Goal: Task Accomplishment & Management: Complete application form

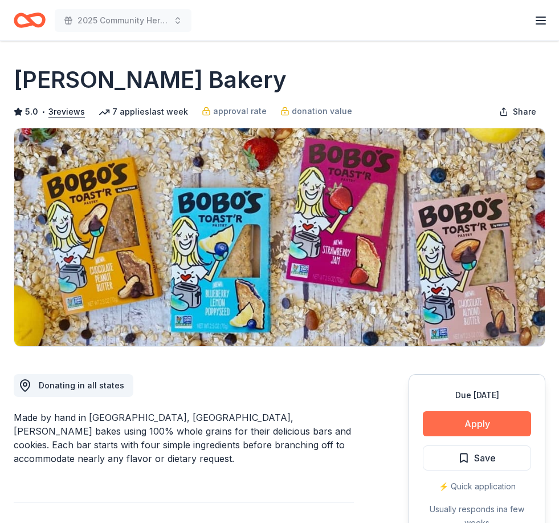
click at [483, 428] on button "Apply" at bounding box center [477, 423] width 108 height 25
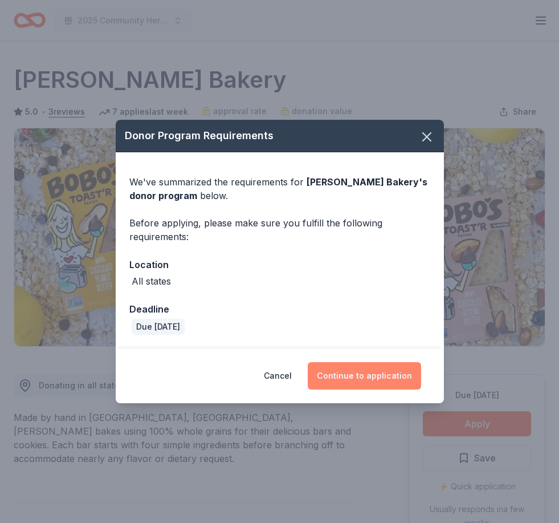
click at [359, 380] on button "Continue to application" at bounding box center [364, 375] width 113 height 27
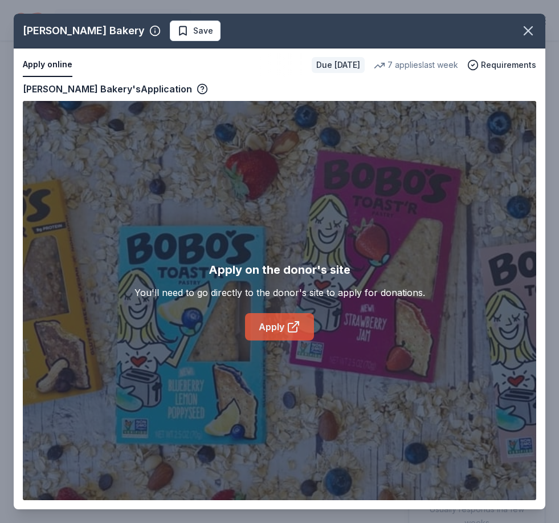
click at [294, 328] on icon at bounding box center [294, 327] width 14 height 14
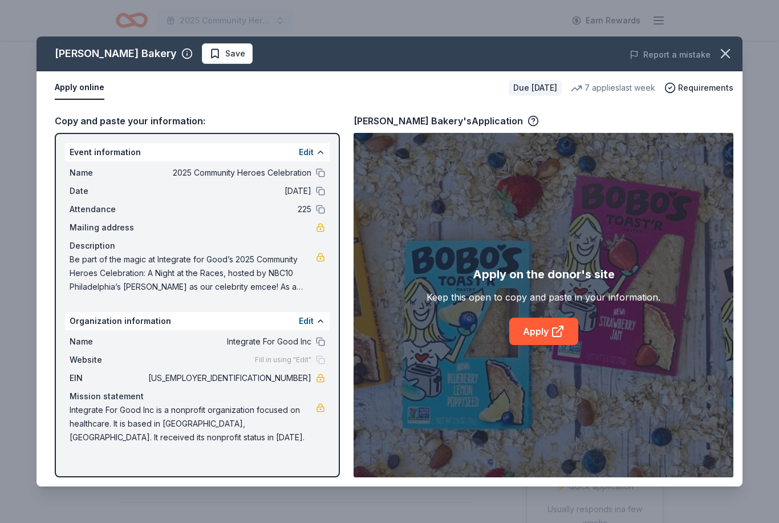
click at [225, 52] on span "Save" at bounding box center [235, 54] width 20 height 14
click at [214, 62] on body "2025 Community Heroes Celebration Earn Rewards Due in 24 days Share Bobo's Bake…" at bounding box center [389, 261] width 779 height 523
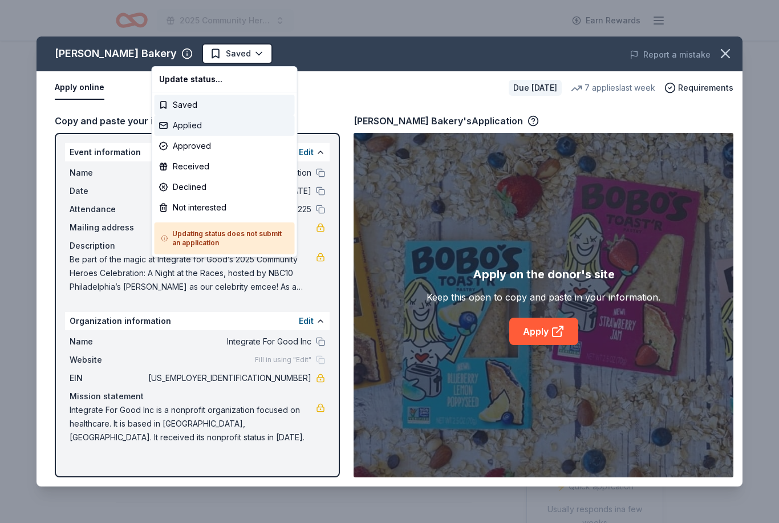
click at [229, 132] on div "Applied" at bounding box center [224, 125] width 140 height 21
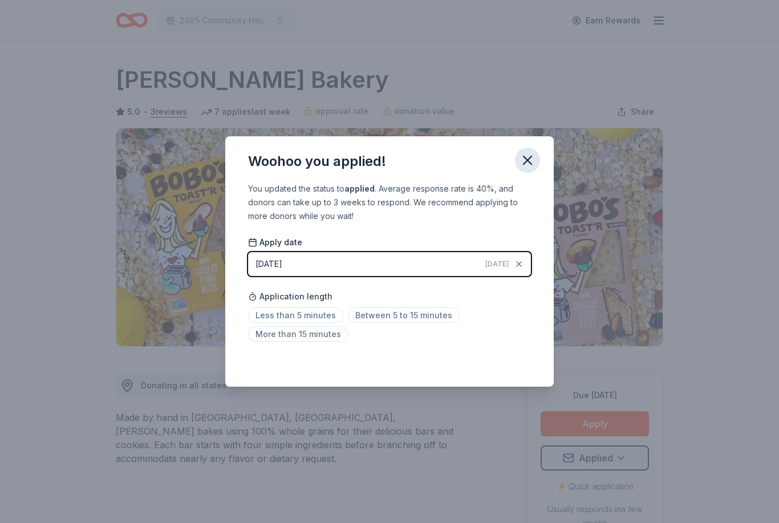
click at [525, 162] on icon "button" at bounding box center [527, 160] width 8 height 8
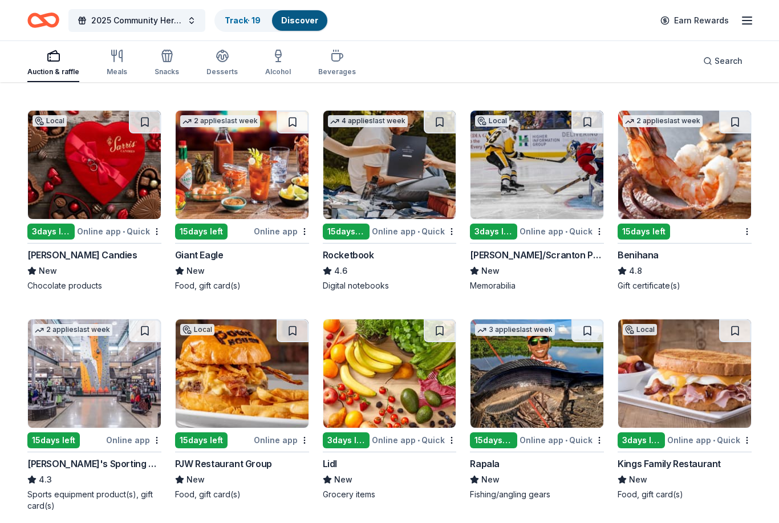
scroll to position [3793, 0]
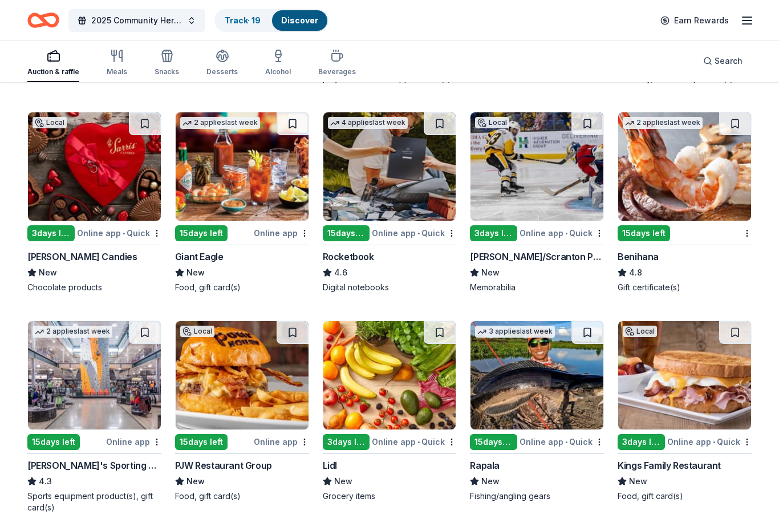
click at [676, 194] on img at bounding box center [684, 167] width 133 height 108
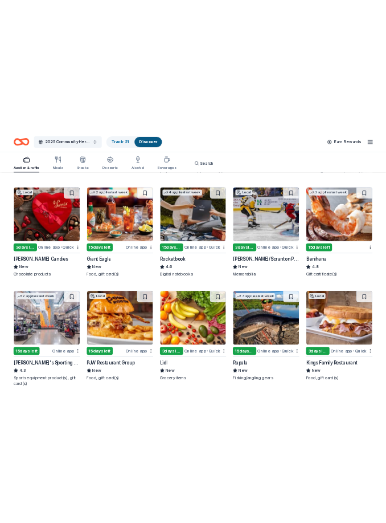
scroll to position [9318, 0]
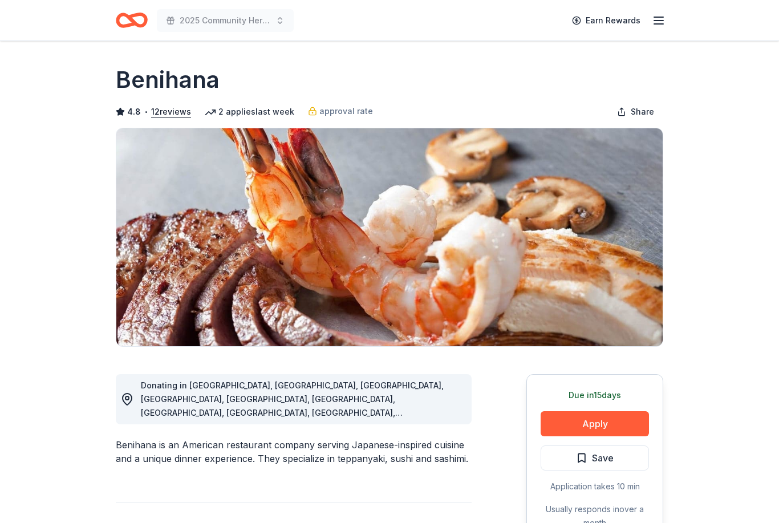
click at [603, 437] on div "Due in 15 days Apply Save Application takes 10 min Usually responds in over a m…" at bounding box center [594, 459] width 137 height 170
click at [608, 421] on button "Apply" at bounding box center [594, 423] width 108 height 25
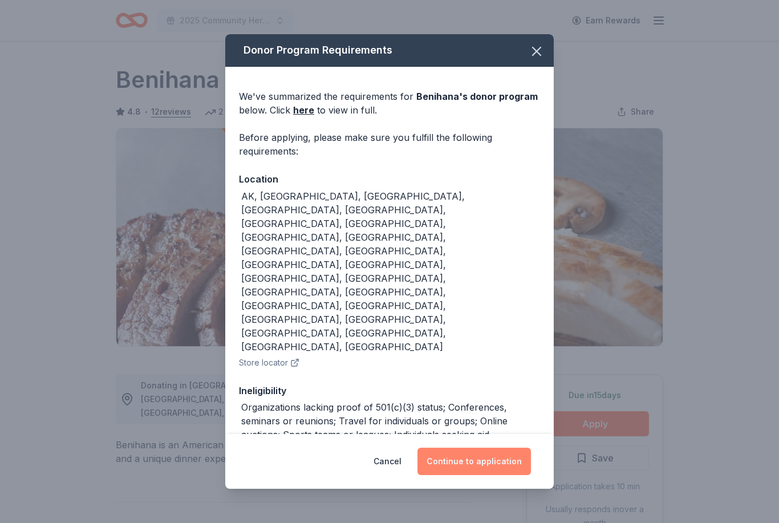
click at [457, 454] on button "Continue to application" at bounding box center [473, 460] width 113 height 27
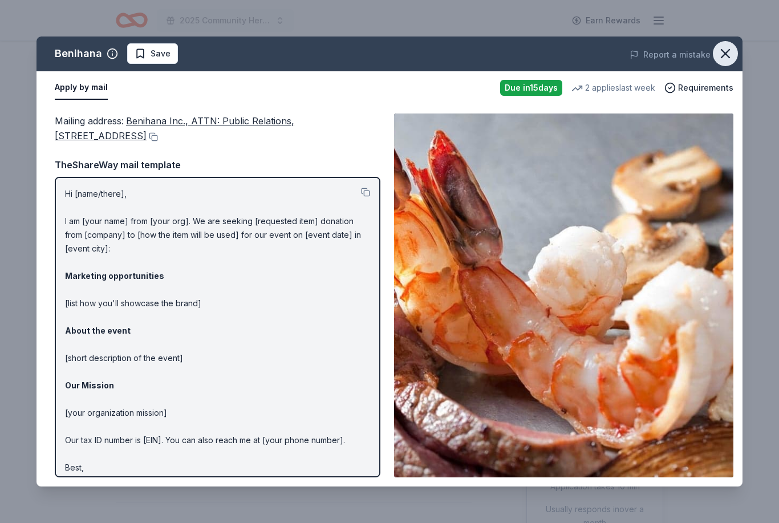
click at [724, 58] on icon "button" at bounding box center [725, 54] width 16 height 16
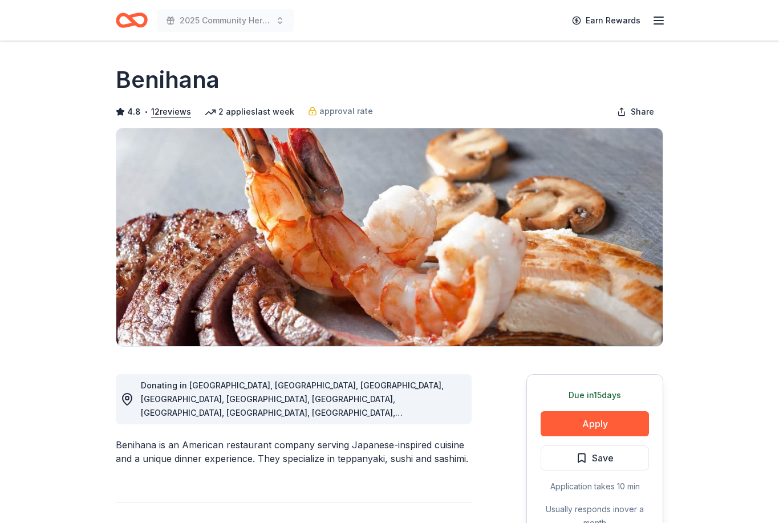
click at [125, 19] on icon "Home" at bounding box center [132, 20] width 32 height 27
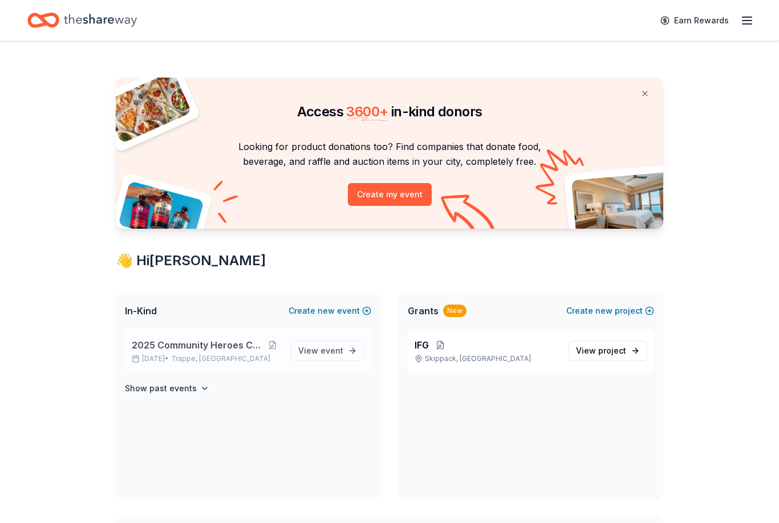
click at [200, 347] on span "2025 Community Heroes Celebration" at bounding box center [198, 345] width 132 height 14
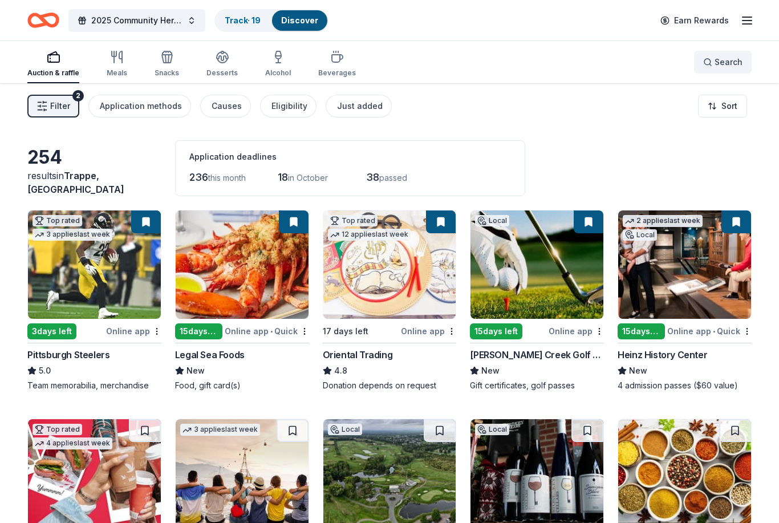
click at [726, 70] on button "Search" at bounding box center [723, 62] width 58 height 23
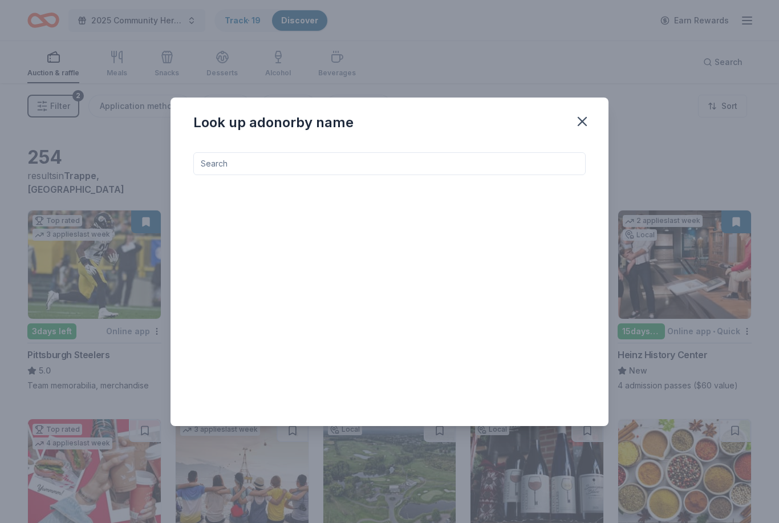
click at [471, 161] on input at bounding box center [389, 163] width 392 height 23
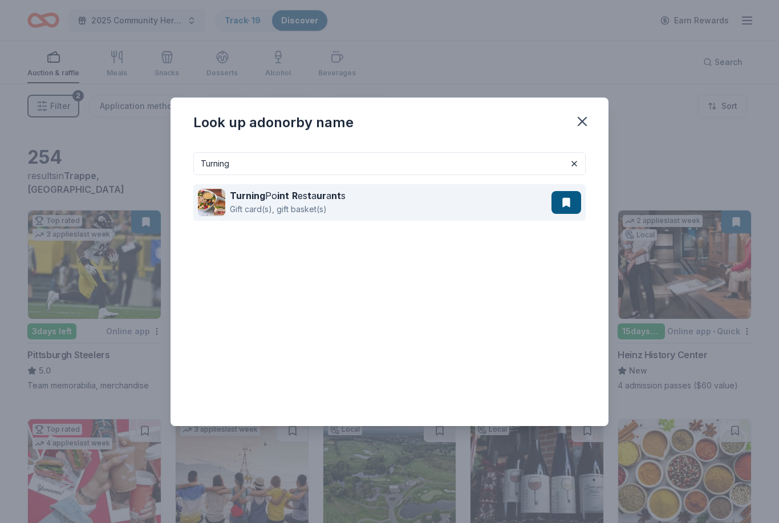
type input "Turning"
click at [441, 202] on div "Turning Po int R es t a ur a nt s Gift card(s), gift basket(s)" at bounding box center [374, 202] width 353 height 36
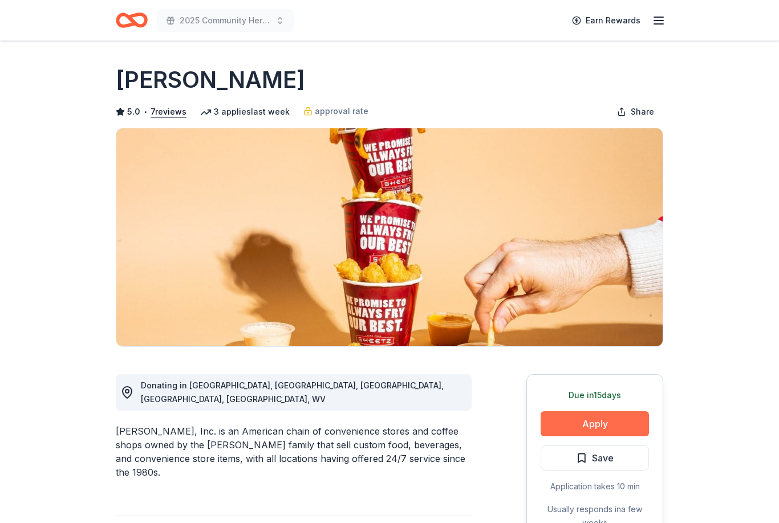
click at [592, 431] on button "Apply" at bounding box center [594, 423] width 108 height 25
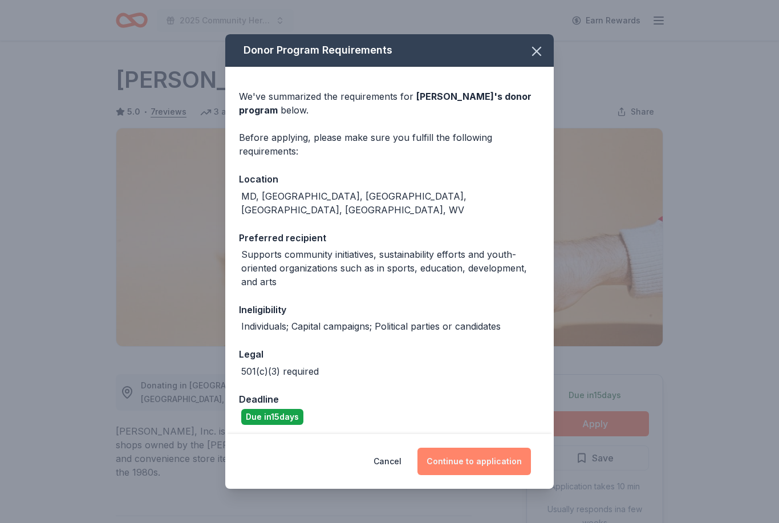
click at [498, 454] on button "Continue to application" at bounding box center [473, 460] width 113 height 27
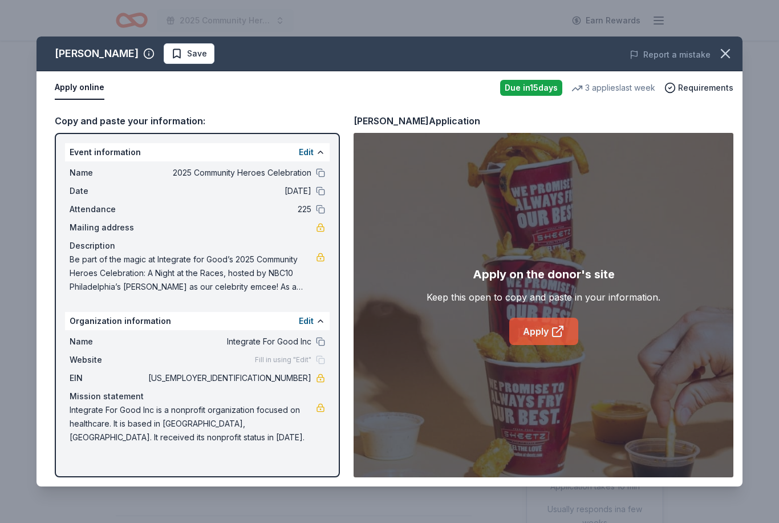
click at [528, 336] on link "Apply" at bounding box center [543, 331] width 69 height 27
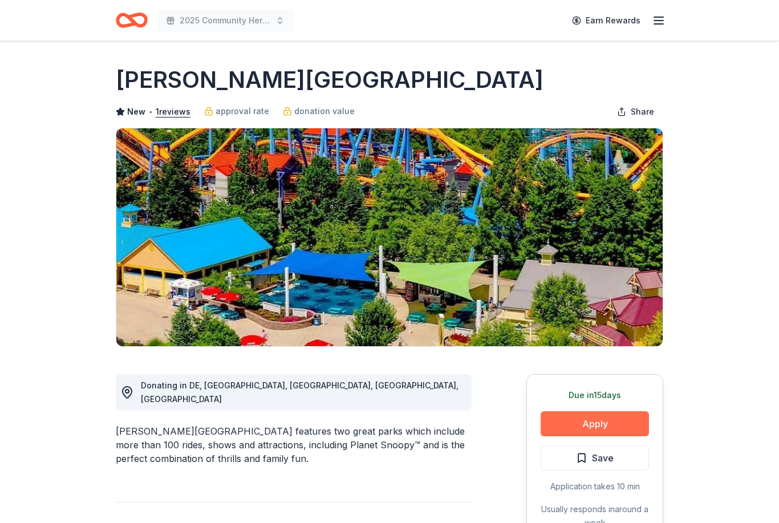
click at [607, 422] on button "Apply" at bounding box center [594, 423] width 108 height 25
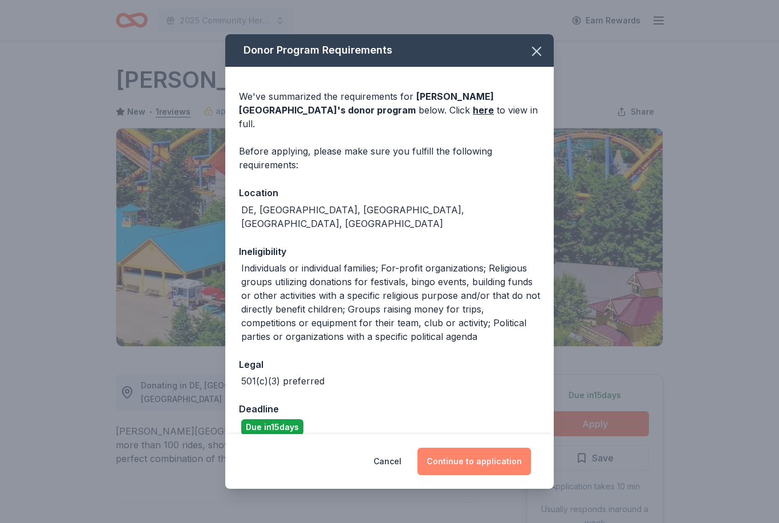
click at [481, 466] on button "Continue to application" at bounding box center [473, 460] width 113 height 27
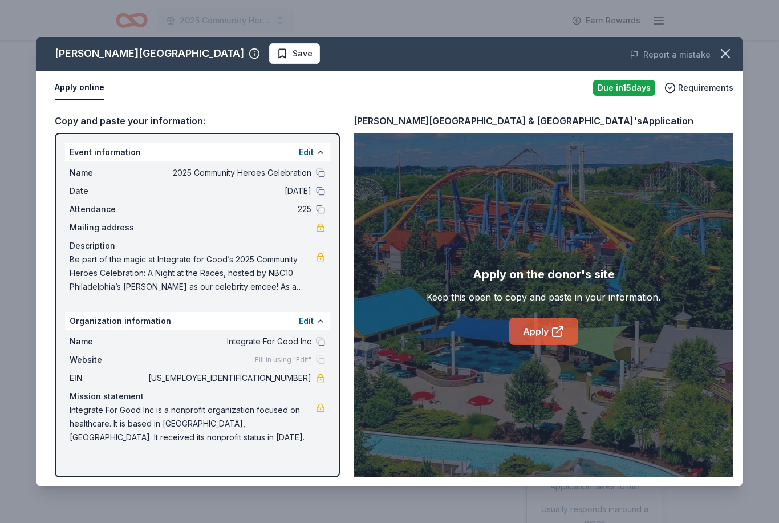
click at [544, 325] on link "Apply" at bounding box center [543, 331] width 69 height 27
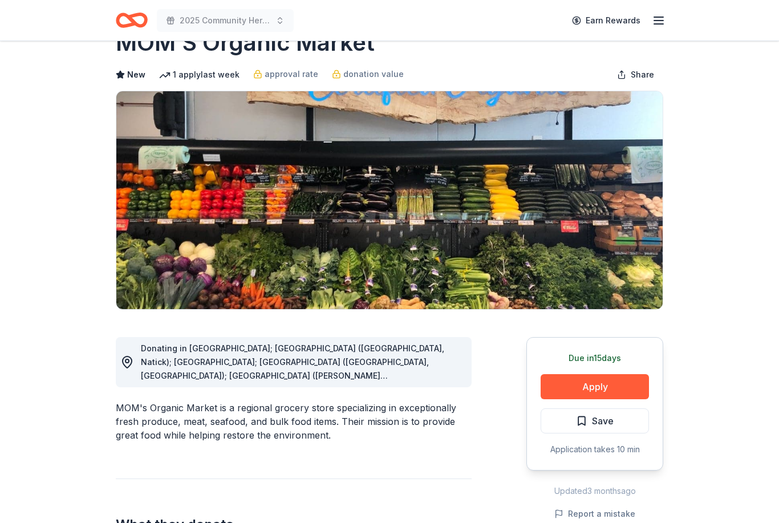
scroll to position [57, 0]
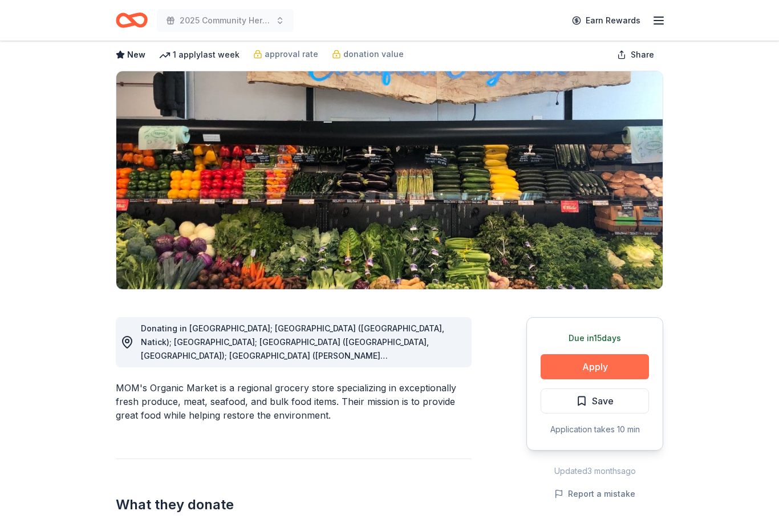
click at [573, 360] on button "Apply" at bounding box center [594, 366] width 108 height 25
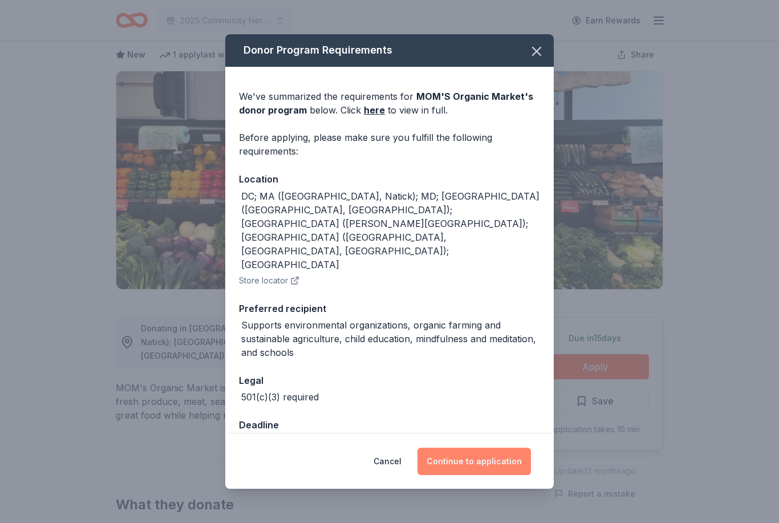
click at [473, 469] on button "Continue to application" at bounding box center [473, 460] width 113 height 27
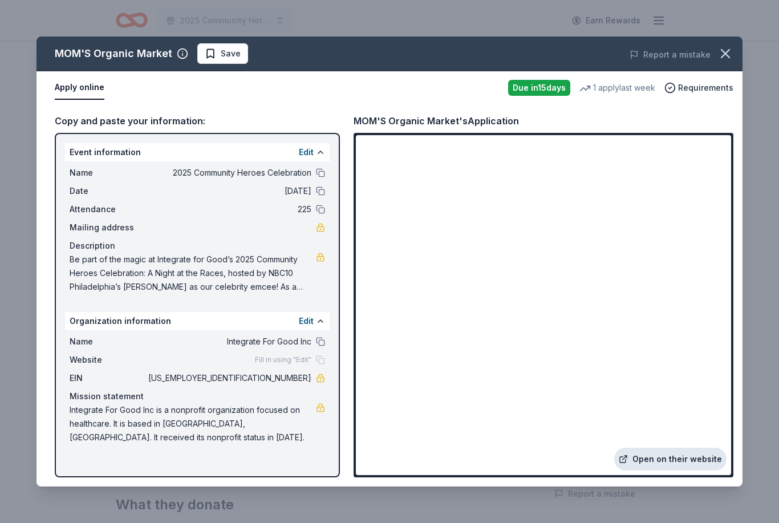
click at [682, 470] on link "Open on their website" at bounding box center [670, 458] width 112 height 23
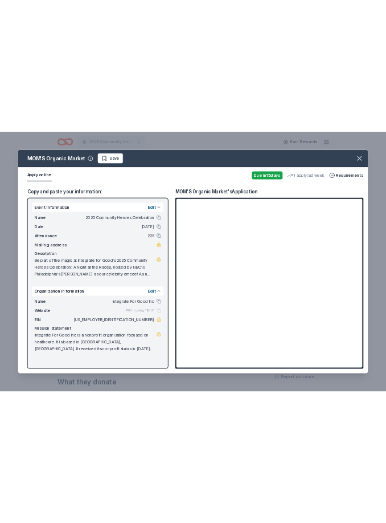
scroll to position [0, 0]
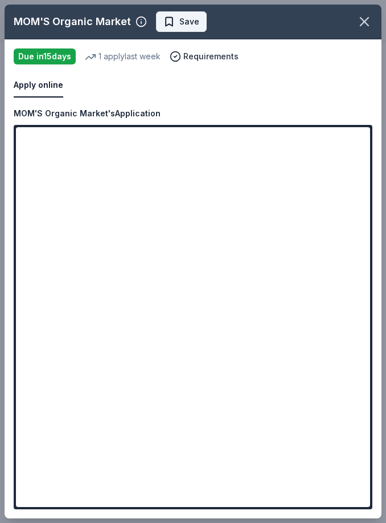
click at [201, 21] on button "Save" at bounding box center [181, 21] width 51 height 21
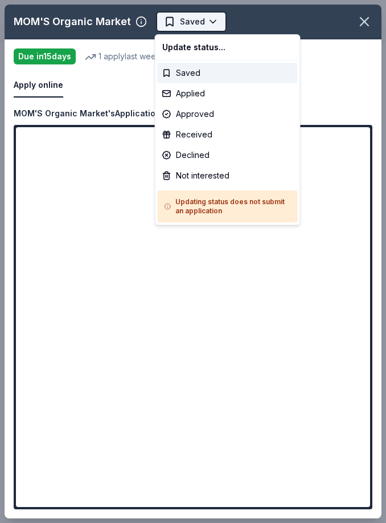
click at [217, 26] on html "2025 Community Heroes Celebration Earn Rewards Due [DATE] Share MOM'S Organic M…" at bounding box center [193, 261] width 386 height 523
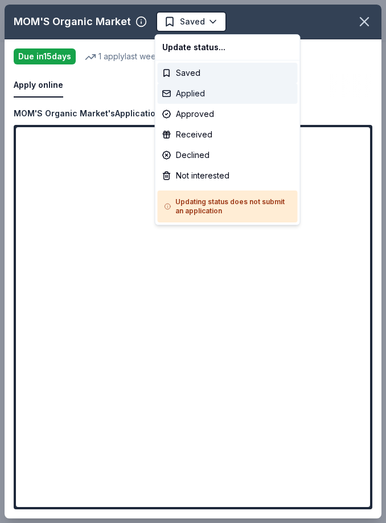
click at [230, 93] on div "Applied" at bounding box center [228, 93] width 140 height 21
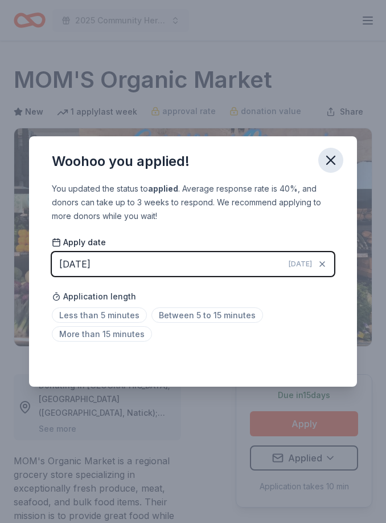
click at [327, 162] on icon "button" at bounding box center [331, 160] width 16 height 16
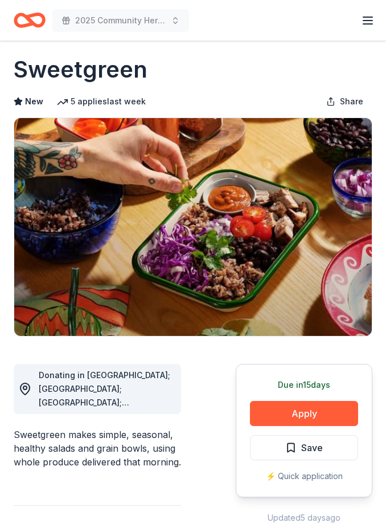
scroll to position [10, 0]
click at [337, 411] on button "Apply" at bounding box center [304, 413] width 108 height 25
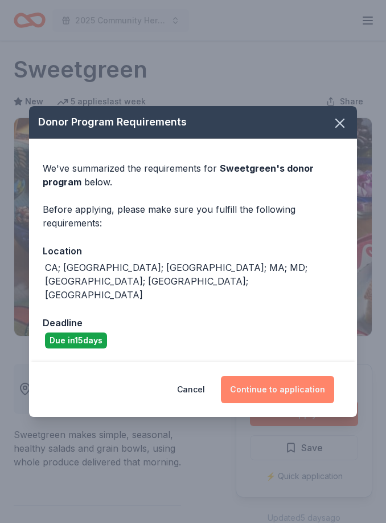
click at [293, 379] on button "Continue to application" at bounding box center [277, 389] width 113 height 27
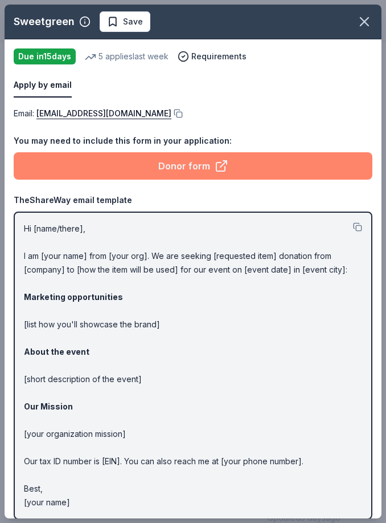
click at [224, 168] on icon at bounding box center [221, 166] width 9 height 9
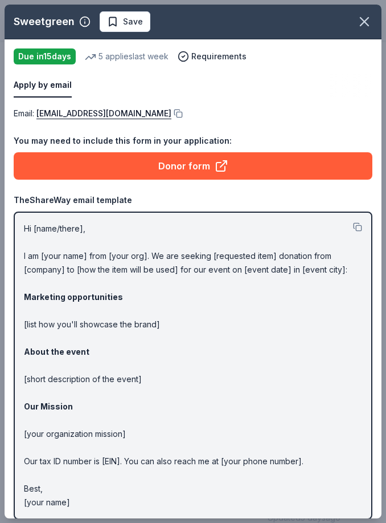
scroll to position [0, 0]
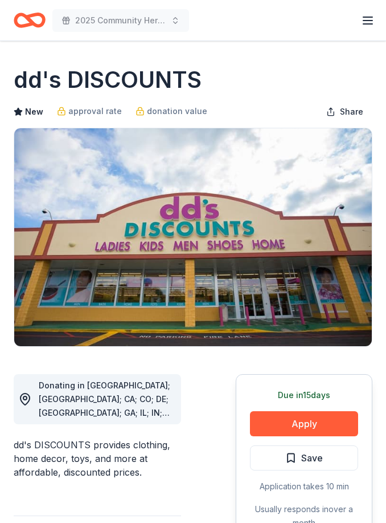
scroll to position [41, 0]
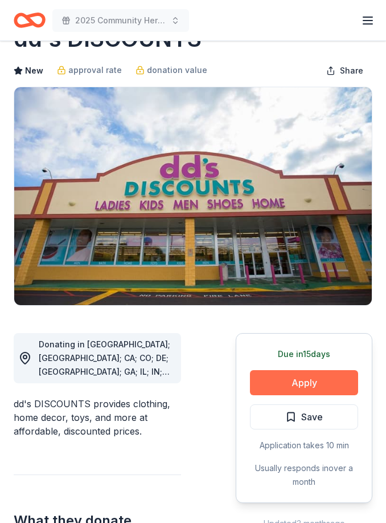
click at [299, 375] on button "Apply" at bounding box center [304, 382] width 108 height 25
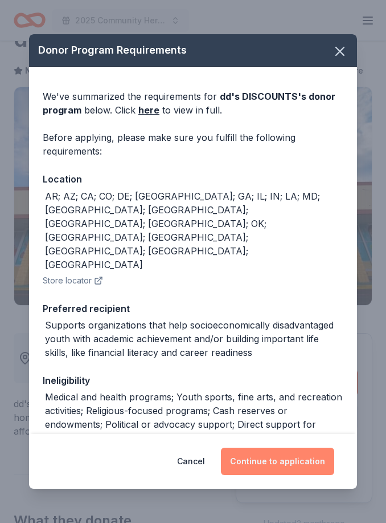
click at [309, 458] on button "Continue to application" at bounding box center [277, 460] width 113 height 27
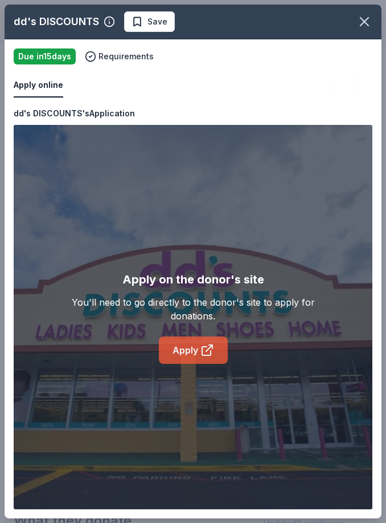
click at [173, 343] on link "Apply" at bounding box center [193, 349] width 69 height 27
